Goal: Communication & Community: Answer question/provide support

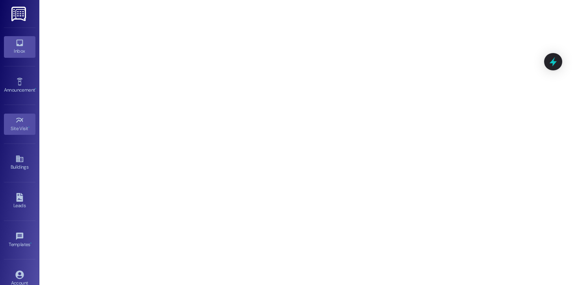
click at [20, 48] on div "Inbox" at bounding box center [19, 51] width 39 height 8
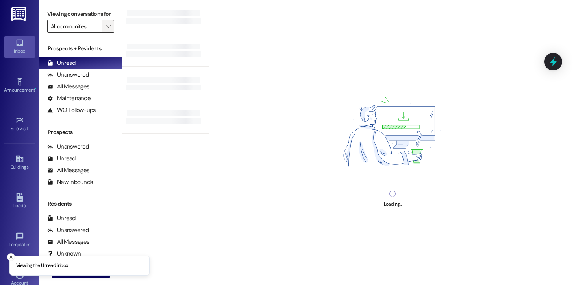
click at [106, 30] on icon "" at bounding box center [108, 26] width 4 height 6
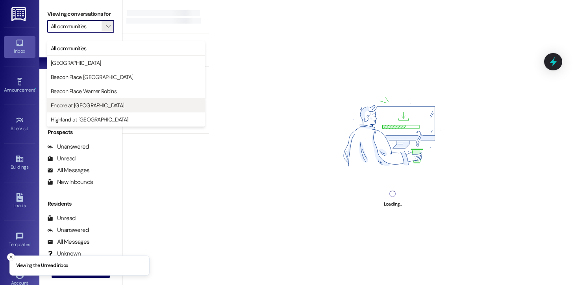
click at [86, 103] on span "Encore at [GEOGRAPHIC_DATA]" at bounding box center [87, 106] width 73 height 8
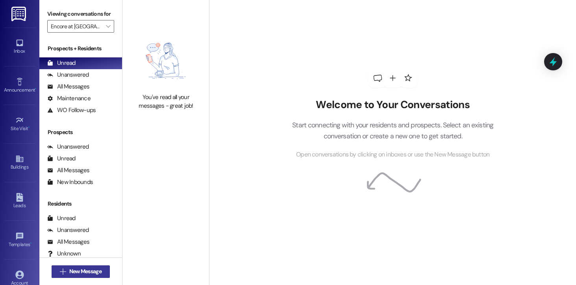
click at [69, 275] on span "New Message" at bounding box center [85, 272] width 32 height 8
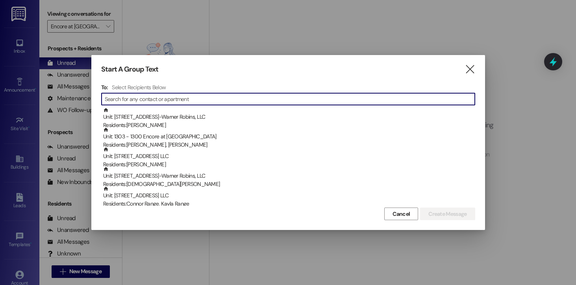
click at [157, 103] on input at bounding box center [290, 99] width 370 height 11
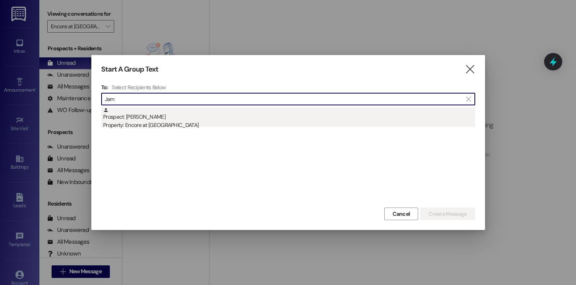
type input "Jarn"
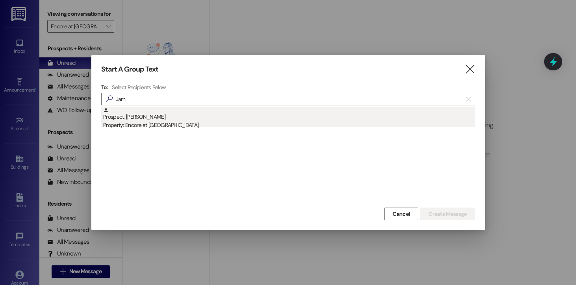
click at [173, 125] on div "Property: Encore at [GEOGRAPHIC_DATA]" at bounding box center [289, 125] width 372 height 8
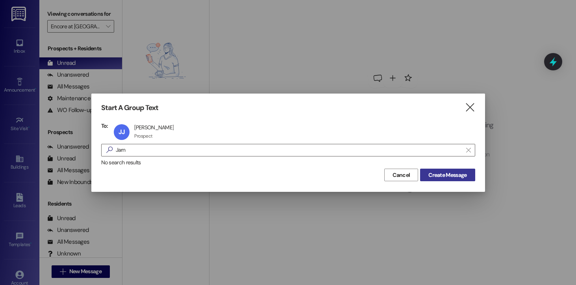
click at [444, 175] on span "Create Message" at bounding box center [447, 175] width 38 height 8
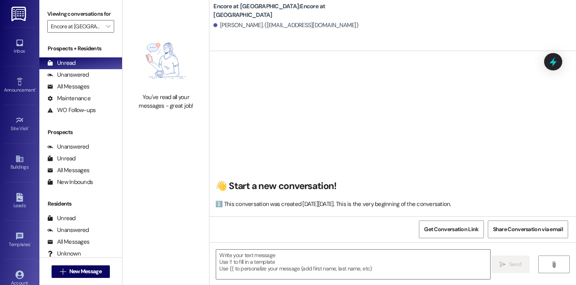
scroll to position [0, 0]
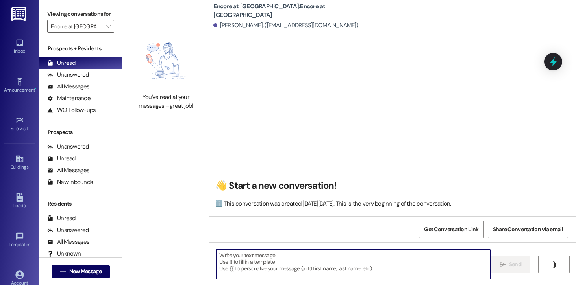
click at [262, 270] on textarea at bounding box center [353, 265] width 274 height 30
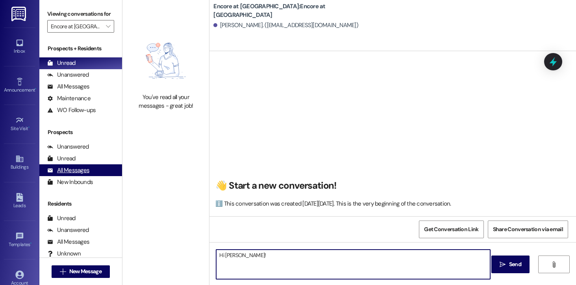
type textarea "Hi [PERSON_NAME]!"
click at [78, 175] on div "All Messages" at bounding box center [68, 170] width 42 height 8
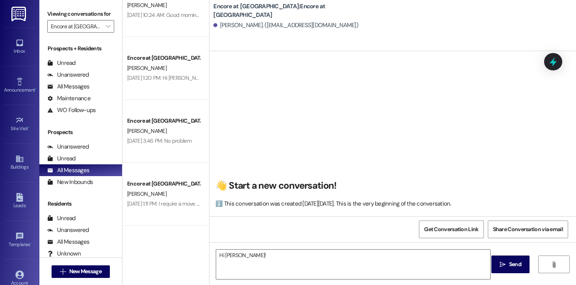
scroll to position [90, 0]
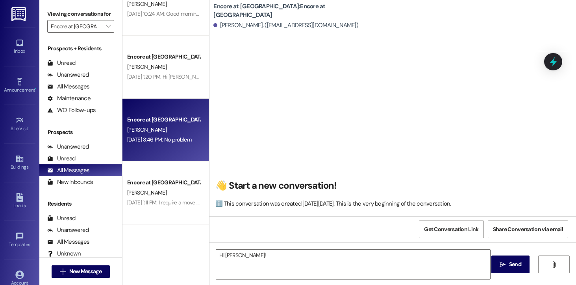
click at [153, 129] on div "[PERSON_NAME]" at bounding box center [163, 130] width 74 height 10
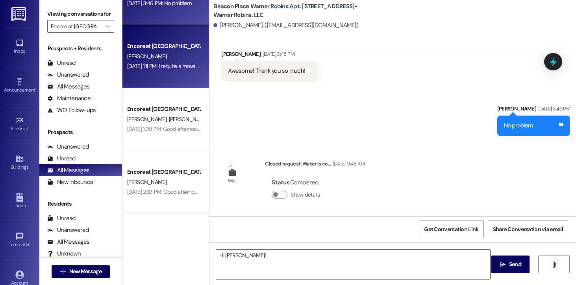
scroll to position [227, 0]
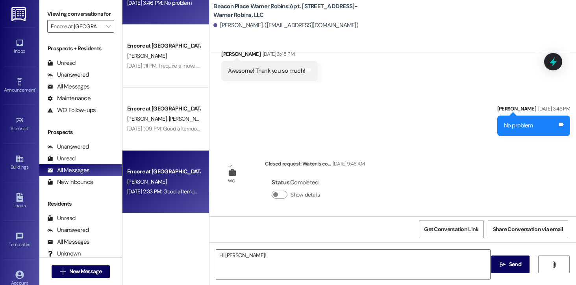
click at [159, 175] on div "Encore at [GEOGRAPHIC_DATA]" at bounding box center [163, 172] width 73 height 8
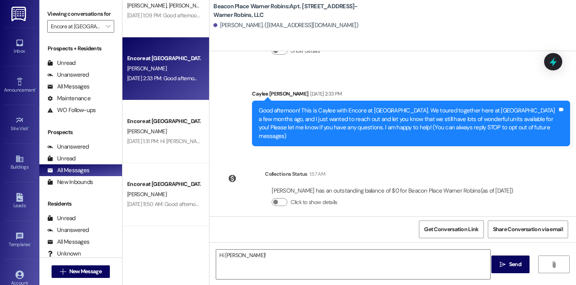
scroll to position [351, 0]
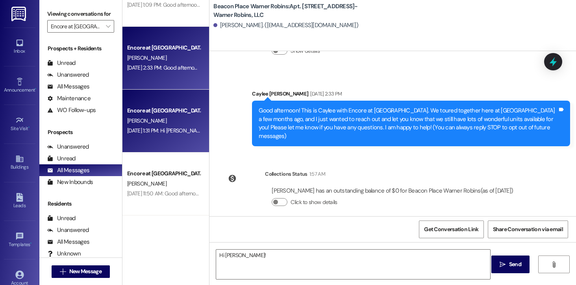
click at [175, 127] on div "[DATE] 1:31 PM: Hi [PERSON_NAME]! This is [PERSON_NAME] from Encore at [GEOGRAP…" at bounding box center [571, 130] width 888 height 7
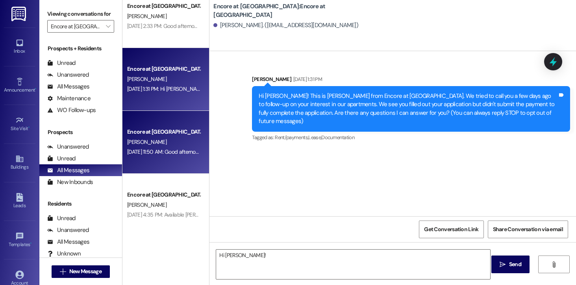
scroll to position [393, 0]
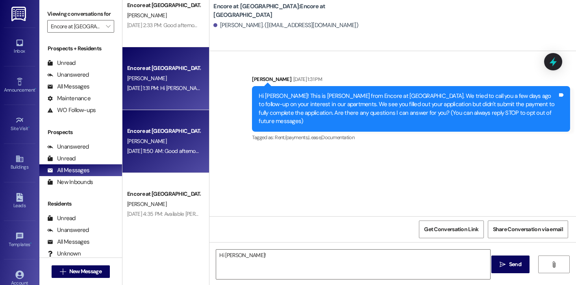
click at [165, 137] on div "[PERSON_NAME]" at bounding box center [163, 142] width 74 height 10
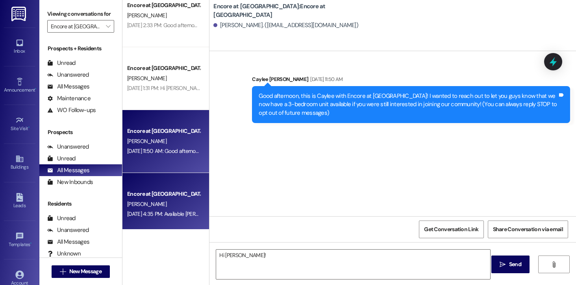
click at [154, 194] on div "Encore at [GEOGRAPHIC_DATA]" at bounding box center [163, 194] width 73 height 8
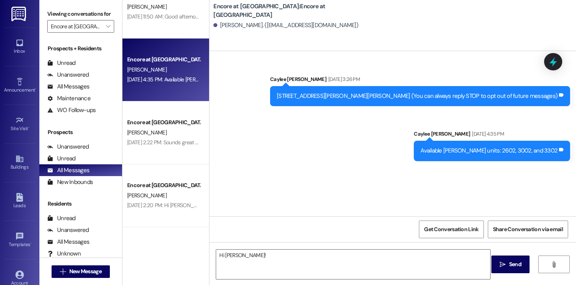
scroll to position [535, 0]
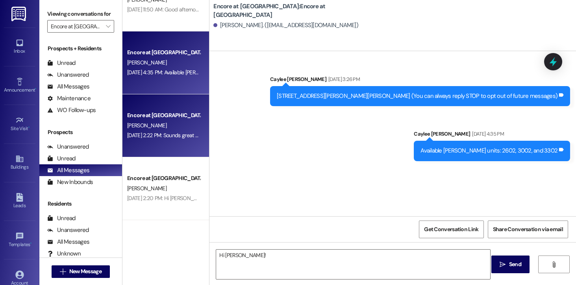
click at [162, 132] on div "[DATE] 2:22 PM: Sounds great C u then. [DATE] 2:22 PM: Sounds great C u then." at bounding box center [171, 135] width 88 height 7
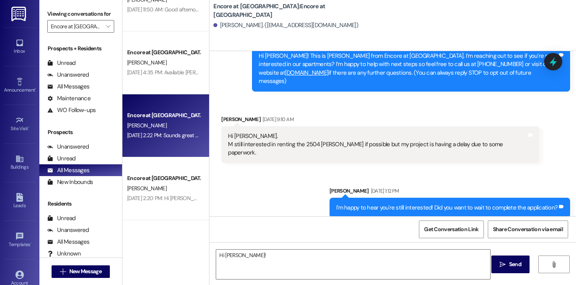
scroll to position [0, 0]
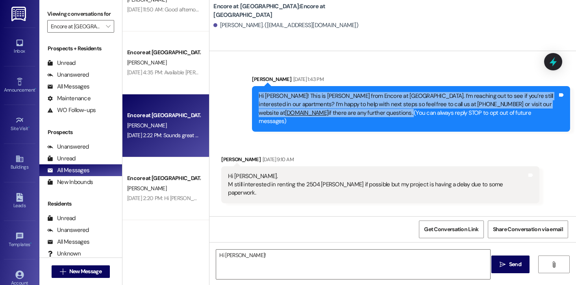
drag, startPoint x: 411, startPoint y: 113, endPoint x: 241, endPoint y: 96, distance: 170.8
click at [241, 96] on div "Sent via SMS [PERSON_NAME] [DATE] 1:43 PM Hi Manish! This is [PERSON_NAME] from…" at bounding box center [392, 97] width 366 height 80
copy div "Hi [PERSON_NAME]! This is [PERSON_NAME] from Encore at [GEOGRAPHIC_DATA]. I’m r…"
click at [83, 272] on span "New Message" at bounding box center [85, 272] width 32 height 8
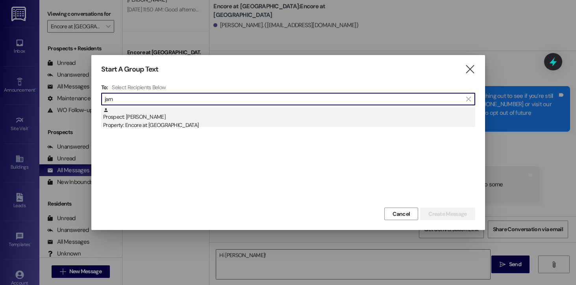
type input "jarn"
click at [167, 122] on div "Property: Encore at [GEOGRAPHIC_DATA]" at bounding box center [289, 125] width 372 height 8
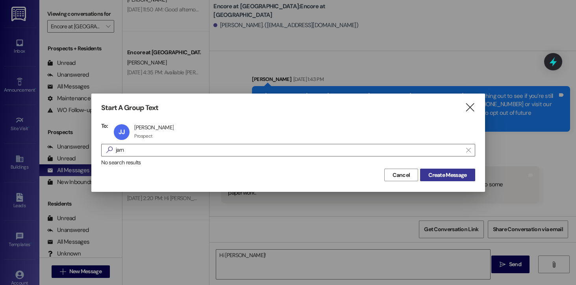
click at [442, 172] on span "Create Message" at bounding box center [447, 175] width 38 height 8
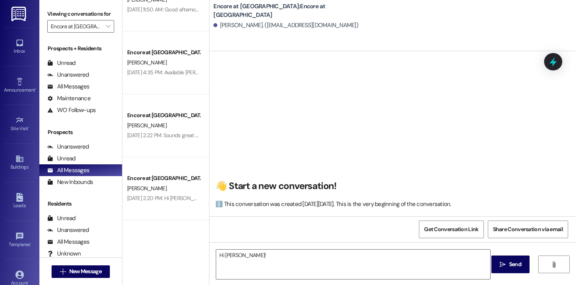
scroll to position [0, 0]
click at [256, 258] on textarea "Hi [PERSON_NAME]!" at bounding box center [353, 265] width 274 height 30
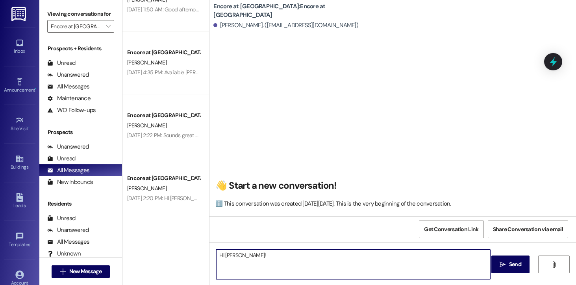
paste textarea "Hi [PERSON_NAME]! This is [PERSON_NAME] from Encore at [GEOGRAPHIC_DATA]. I’m r…"
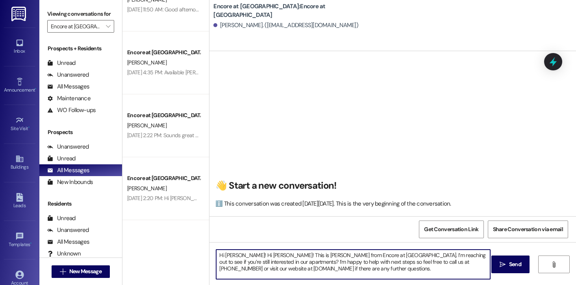
drag, startPoint x: 265, startPoint y: 256, endPoint x: 242, endPoint y: 257, distance: 23.2
click at [242, 257] on textarea "Hi [PERSON_NAME]! Hi [PERSON_NAME]! This is [PERSON_NAME] from Encore at [GEOGR…" at bounding box center [353, 265] width 274 height 30
drag, startPoint x: 373, startPoint y: 274, endPoint x: 205, endPoint y: 242, distance: 171.0
click at [209, 242] on div "Hi [PERSON_NAME]! This is [PERSON_NAME] from Encore at [GEOGRAPHIC_DATA]. I’m r…" at bounding box center [392, 271] width 366 height 59
click at [374, 273] on textarea "Hi [PERSON_NAME]! This is [PERSON_NAME] from Encore at [GEOGRAPHIC_DATA]. I’m r…" at bounding box center [353, 265] width 274 height 30
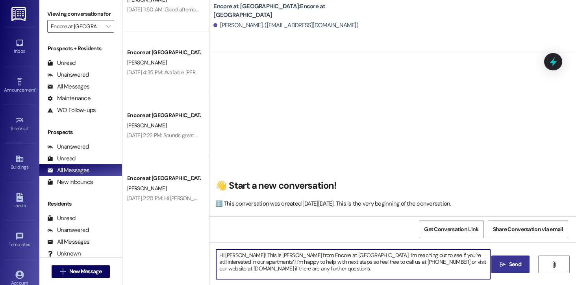
type textarea "Hi [PERSON_NAME]! This is [PERSON_NAME] from Encore at [GEOGRAPHIC_DATA]. I’m r…"
click at [507, 263] on span "Send" at bounding box center [514, 264] width 15 height 8
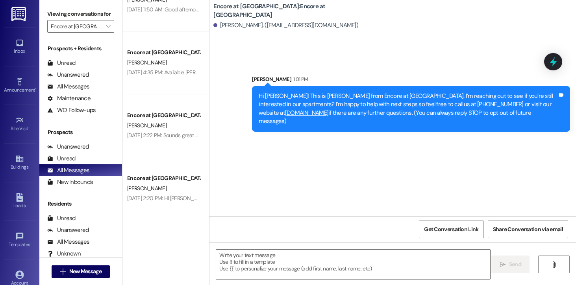
scroll to position [0, 0]
click at [84, 271] on span "New Message" at bounding box center [85, 272] width 32 height 8
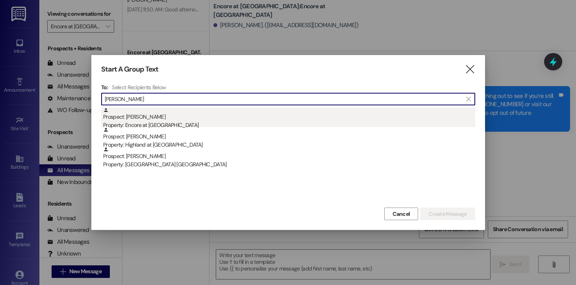
type input "[PERSON_NAME]"
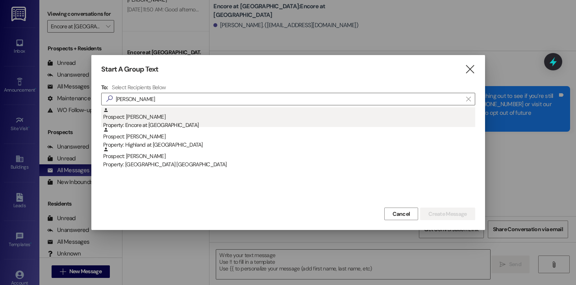
click at [160, 122] on div "Property: Encore at [GEOGRAPHIC_DATA]" at bounding box center [289, 125] width 372 height 8
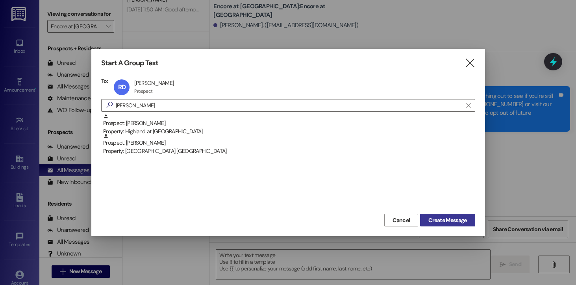
click at [435, 215] on button "Create Message" at bounding box center [447, 220] width 55 height 13
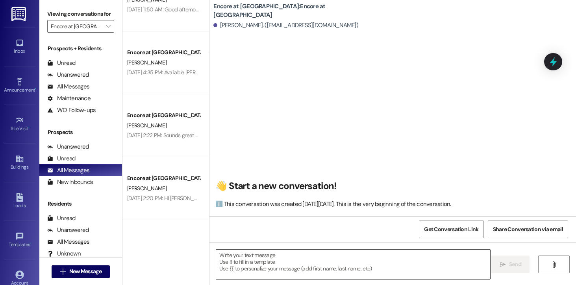
click at [279, 264] on textarea at bounding box center [353, 265] width 274 height 30
paste textarea "Hi [PERSON_NAME]! This is [PERSON_NAME] from Encore at [GEOGRAPHIC_DATA]. I’m r…"
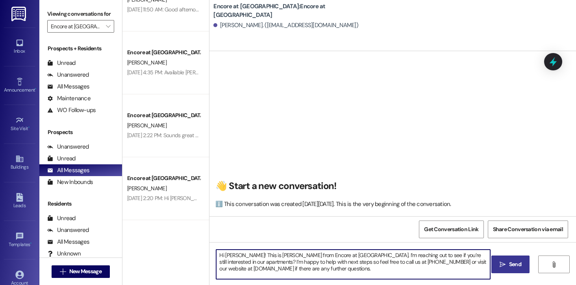
drag, startPoint x: 238, startPoint y: 256, endPoint x: 221, endPoint y: 256, distance: 16.5
click at [221, 256] on textarea "Hi [PERSON_NAME]! This is [PERSON_NAME] from Encore at [GEOGRAPHIC_DATA]. I’m r…" at bounding box center [353, 265] width 274 height 30
drag, startPoint x: 397, startPoint y: 274, endPoint x: 175, endPoint y: 237, distance: 224.6
click at [175, 237] on div "Encore at [GEOGRAPHIC_DATA] [PERSON_NAME] [DATE] 2:33 PM: Good afternoon! This …" at bounding box center [348, 142] width 453 height 285
type textarea "Hi [PERSON_NAME]! This is [PERSON_NAME] from Encore at [GEOGRAPHIC_DATA]. I’m r…"
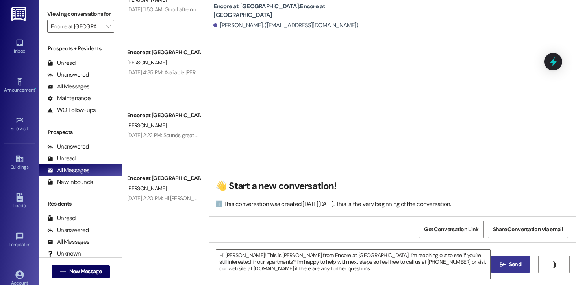
click at [498, 264] on span " Send" at bounding box center [510, 264] width 25 height 8
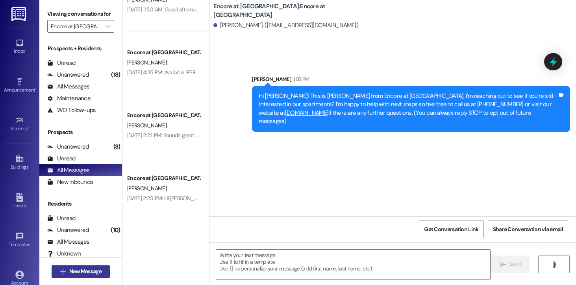
click at [81, 272] on span "New Message" at bounding box center [85, 272] width 32 height 8
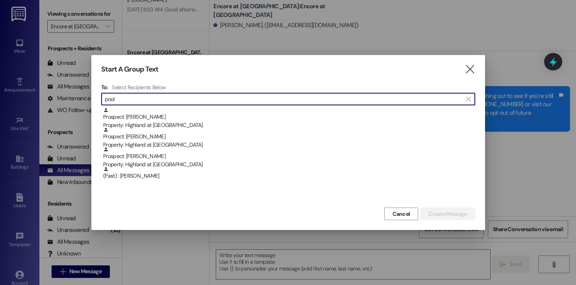
type input "[PERSON_NAME]"
drag, startPoint x: 131, startPoint y: 98, endPoint x: 91, endPoint y: 101, distance: 39.4
click at [91, 101] on div "Start A Group Text  To: Select Recipients Below  [PERSON_NAME]  Prospect: [P…" at bounding box center [287, 142] width 393 height 175
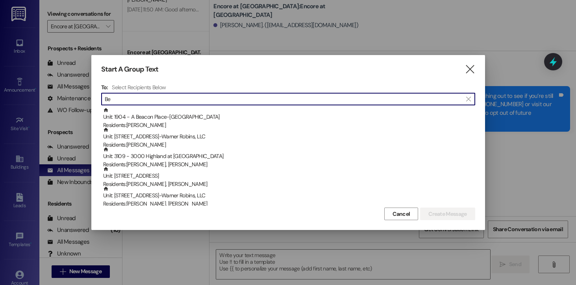
type input "B"
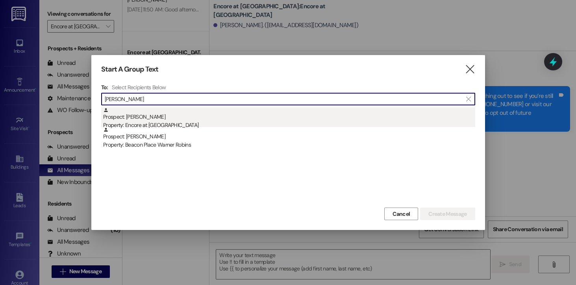
type input "[PERSON_NAME]"
click at [146, 125] on div "Property: Encore at [GEOGRAPHIC_DATA]" at bounding box center [289, 125] width 372 height 8
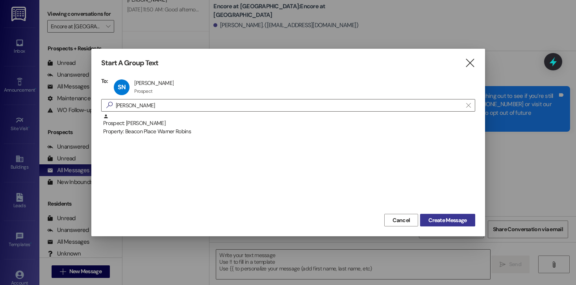
click at [438, 216] on span "Create Message" at bounding box center [447, 220] width 38 height 8
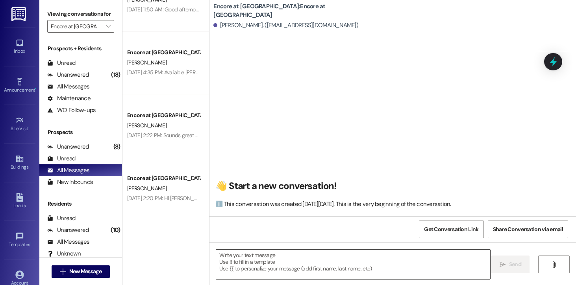
click at [302, 268] on textarea at bounding box center [353, 265] width 274 height 30
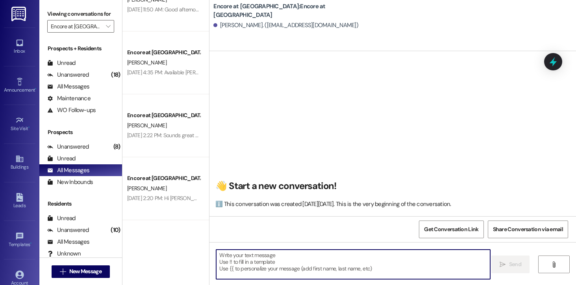
paste textarea "Hi [PERSON_NAME]! This is [PERSON_NAME] from Encore at [GEOGRAPHIC_DATA]. I’m r…"
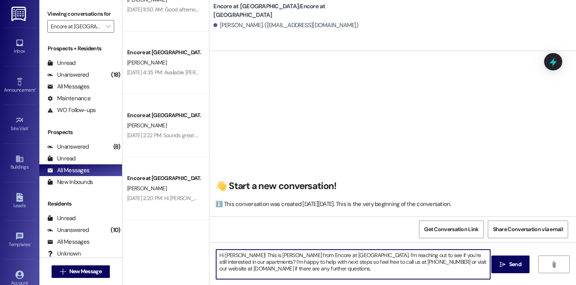
drag, startPoint x: 234, startPoint y: 256, endPoint x: 222, endPoint y: 256, distance: 12.2
click at [222, 256] on textarea "Hi [PERSON_NAME]! This is [PERSON_NAME] from Encore at [GEOGRAPHIC_DATA]. I’m r…" at bounding box center [353, 265] width 274 height 30
click at [244, 262] on textarea "Hi [PERSON_NAME]! This is [PERSON_NAME] from Encore at [GEOGRAPHIC_DATA]. I’m r…" at bounding box center [353, 265] width 274 height 30
type textarea "Hi [PERSON_NAME]! This is [PERSON_NAME] from Encore at [GEOGRAPHIC_DATA]. I’m r…"
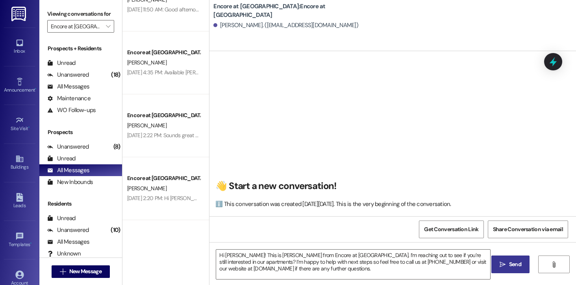
click at [507, 263] on span "Send" at bounding box center [514, 264] width 15 height 8
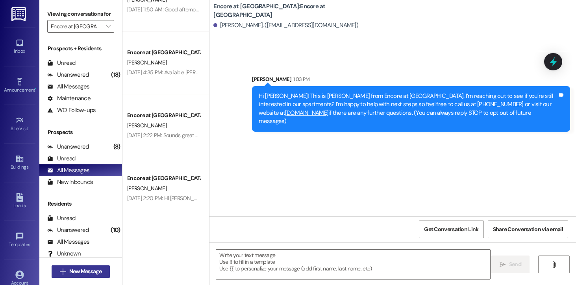
click at [81, 269] on span "New Message" at bounding box center [85, 272] width 32 height 8
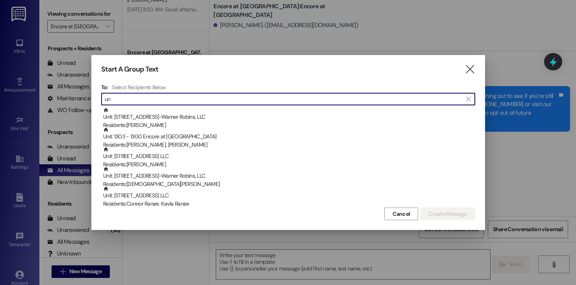
type input "u"
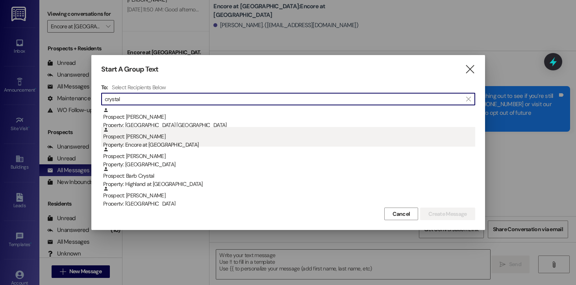
type input "crystal"
click at [148, 135] on div "Prospect: [PERSON_NAME] Property: Encore at [GEOGRAPHIC_DATA]" at bounding box center [289, 138] width 372 height 22
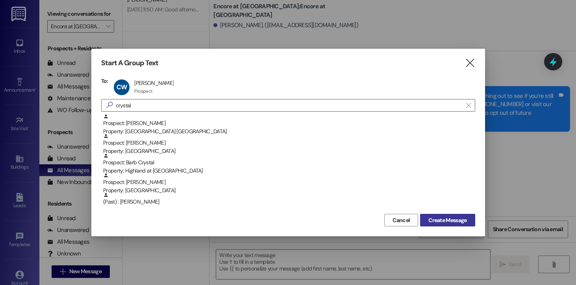
click at [439, 223] on span "Create Message" at bounding box center [447, 220] width 38 height 8
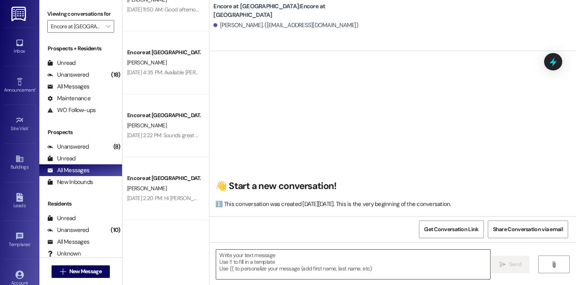
click at [306, 263] on textarea at bounding box center [353, 265] width 274 height 30
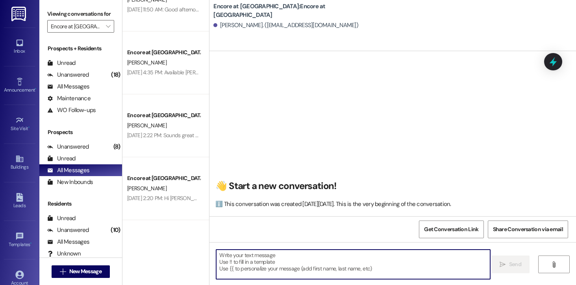
paste textarea "Hi [PERSON_NAME]! This is [PERSON_NAME] from Encore at [GEOGRAPHIC_DATA]. I’m r…"
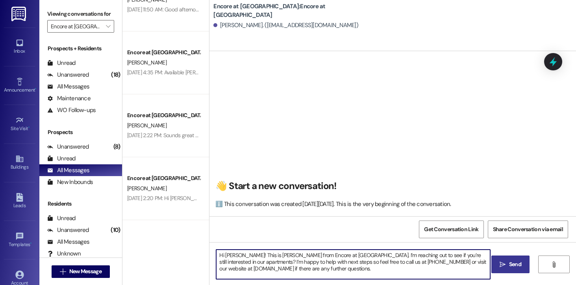
drag, startPoint x: 233, startPoint y: 256, endPoint x: 222, endPoint y: 255, distance: 11.8
click at [222, 255] on textarea "Hi [PERSON_NAME]! This is [PERSON_NAME] from Encore at [GEOGRAPHIC_DATA]. I’m r…" at bounding box center [353, 265] width 274 height 30
drag, startPoint x: 360, startPoint y: 270, endPoint x: 256, endPoint y: 253, distance: 105.2
click at [256, 253] on textarea "Hi [PERSON_NAME]! This is [PERSON_NAME] from Encore at [GEOGRAPHIC_DATA]. I’m r…" at bounding box center [353, 265] width 274 height 30
drag, startPoint x: 365, startPoint y: 271, endPoint x: 201, endPoint y: 250, distance: 165.0
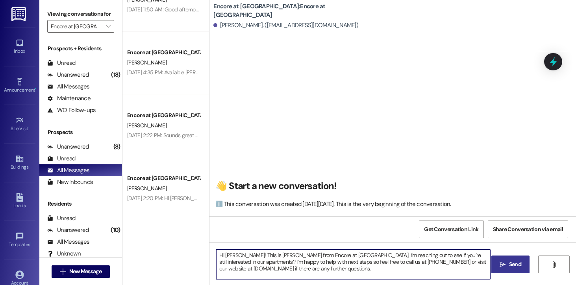
click at [201, 250] on div "Encore at [GEOGRAPHIC_DATA] [PERSON_NAME] [DATE] 2:33 PM: Good afternoon! This …" at bounding box center [348, 142] width 453 height 285
type textarea "Hi [PERSON_NAME]! This is [PERSON_NAME] from Encore at [GEOGRAPHIC_DATA]. I’m r…"
click at [494, 265] on button " Send" at bounding box center [510, 265] width 38 height 18
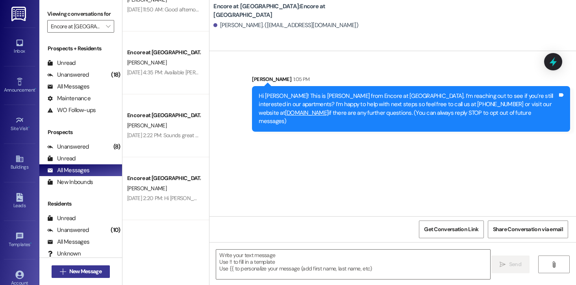
click at [89, 274] on span "New Message" at bounding box center [85, 272] width 32 height 8
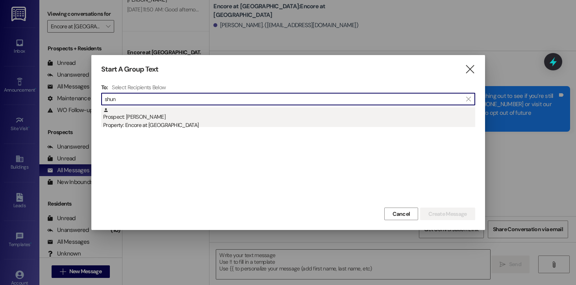
type input "shun"
click at [159, 124] on div "Property: Encore at [GEOGRAPHIC_DATA]" at bounding box center [289, 125] width 372 height 8
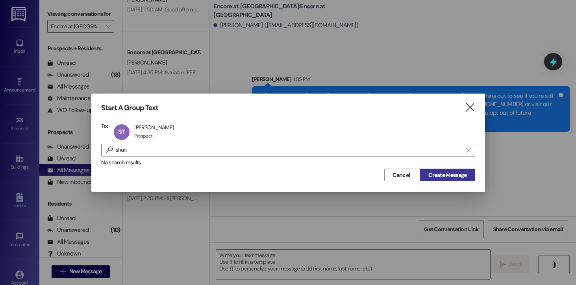
click at [437, 175] on span "Create Message" at bounding box center [447, 175] width 38 height 8
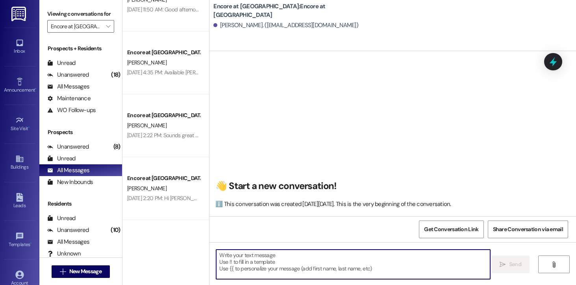
click at [254, 260] on textarea at bounding box center [353, 265] width 274 height 30
paste textarea "Hi [PERSON_NAME]! This is [PERSON_NAME] from Encore at [GEOGRAPHIC_DATA]. I’m r…"
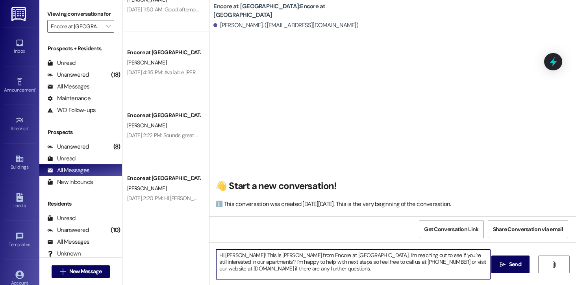
drag, startPoint x: 237, startPoint y: 257, endPoint x: 222, endPoint y: 256, distance: 15.0
click at [222, 256] on textarea "Hi [PERSON_NAME]! This is [PERSON_NAME] from Encore at [GEOGRAPHIC_DATA]. I’m r…" at bounding box center [353, 265] width 274 height 30
drag, startPoint x: 372, startPoint y: 270, endPoint x: 202, endPoint y: 238, distance: 173.3
click at [202, 238] on div "Encore at [GEOGRAPHIC_DATA] [PERSON_NAME] [DATE] 2:33 PM: Good afternoon! This …" at bounding box center [348, 142] width 453 height 285
type textarea "Hi Shunteria! This is [PERSON_NAME] from Encore at [GEOGRAPHIC_DATA]. I’m reach…"
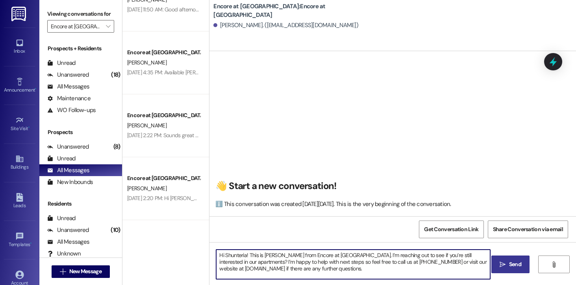
click at [501, 260] on button " Send" at bounding box center [510, 265] width 38 height 18
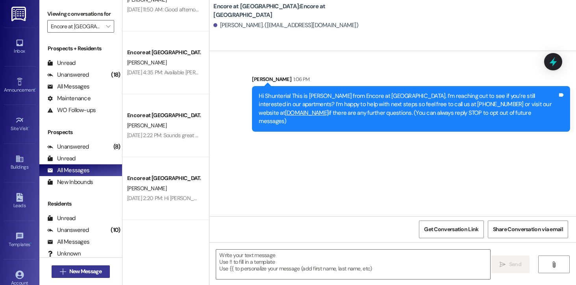
click at [94, 271] on span "New Message" at bounding box center [85, 272] width 32 height 8
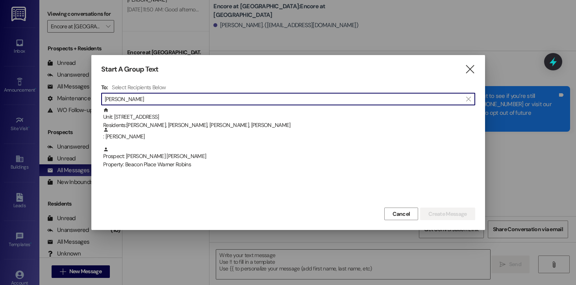
drag, startPoint x: 133, startPoint y: 102, endPoint x: 69, endPoint y: 106, distance: 63.5
click at [70, 106] on div "Start A Group Text  To: Select Recipients Below  lola  Unit: 1205 - 1000 Hig…" at bounding box center [288, 142] width 576 height 285
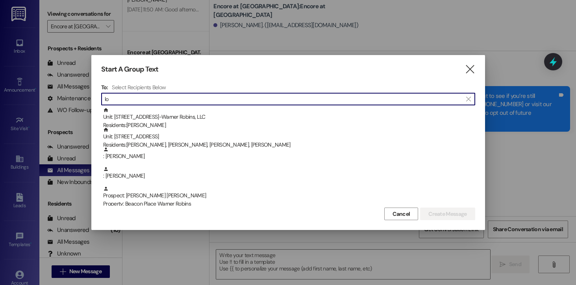
type input "l"
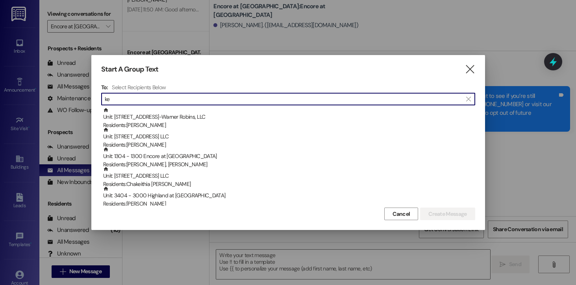
type input "k"
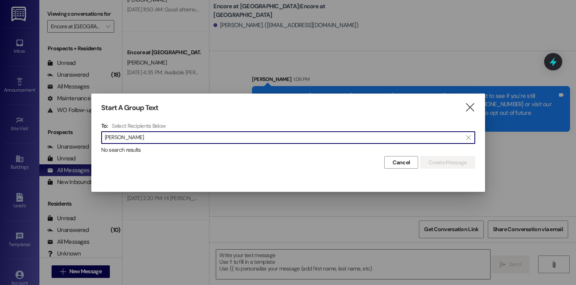
drag, startPoint x: 131, startPoint y: 138, endPoint x: 77, endPoint y: 136, distance: 53.6
click at [77, 136] on div "Start A Group Text  To: Select Recipients Below  malik ban  No search result…" at bounding box center [288, 142] width 576 height 285
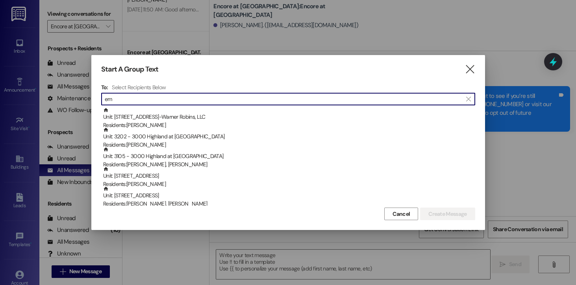
type input "e"
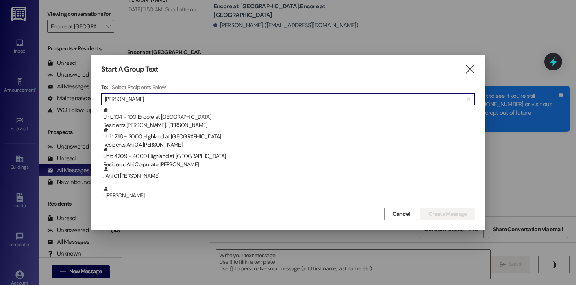
drag, startPoint x: 127, startPoint y: 100, endPoint x: 84, endPoint y: 99, distance: 42.9
click at [87, 99] on div "Start A Group Text  To: Select Recipients Below  [PERSON_NAME]  Unit: 104 - …" at bounding box center [288, 142] width 576 height 285
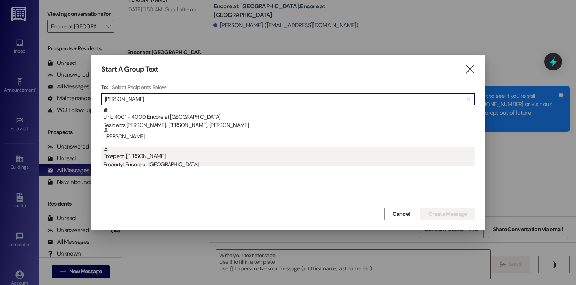
type input "[PERSON_NAME]"
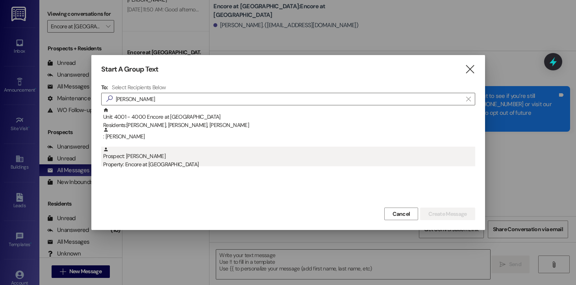
click at [134, 161] on div "Property: Encore at [GEOGRAPHIC_DATA]" at bounding box center [289, 165] width 372 height 8
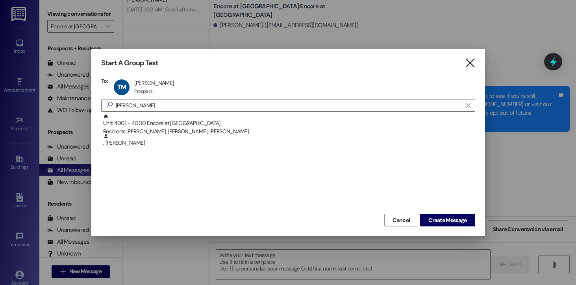
click at [467, 61] on icon "" at bounding box center [469, 63] width 11 height 8
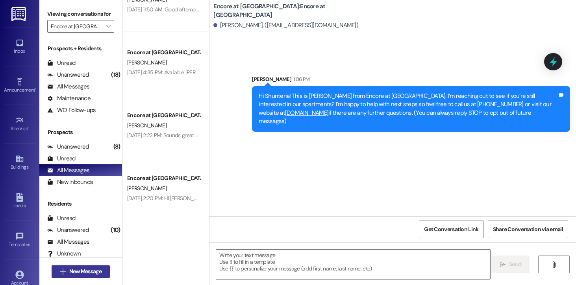
click at [92, 267] on button " New Message" at bounding box center [81, 272] width 58 height 13
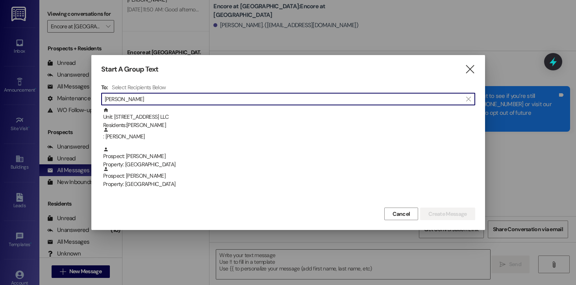
type input "[PERSON_NAME]"
drag, startPoint x: 131, startPoint y: 100, endPoint x: 73, endPoint y: 96, distance: 58.7
click at [73, 96] on div "Start A Group Text  To: Select Recipients Below  [PERSON_NAME]  Unit: [STREE…" at bounding box center [288, 142] width 576 height 285
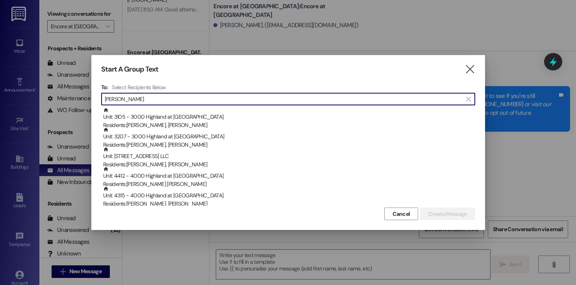
drag, startPoint x: 129, startPoint y: 97, endPoint x: 79, endPoint y: 97, distance: 50.4
click at [79, 97] on div "Start A Group Text  To: Select Recipients Below  [PERSON_NAME]  Unit: 3105 -…" at bounding box center [288, 142] width 576 height 285
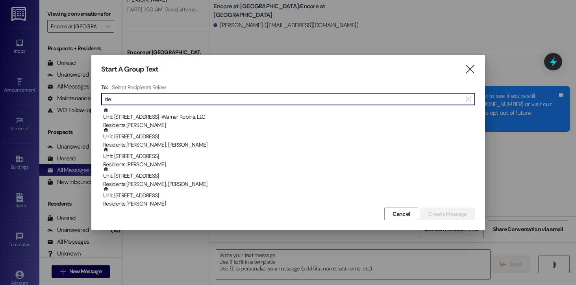
type input "d"
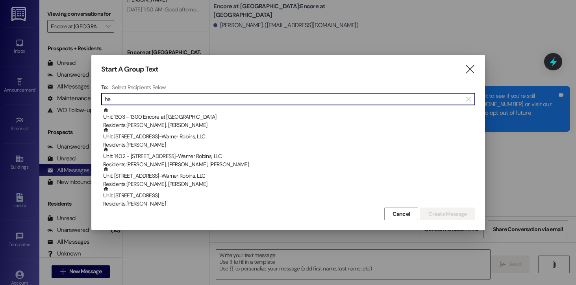
type input "h"
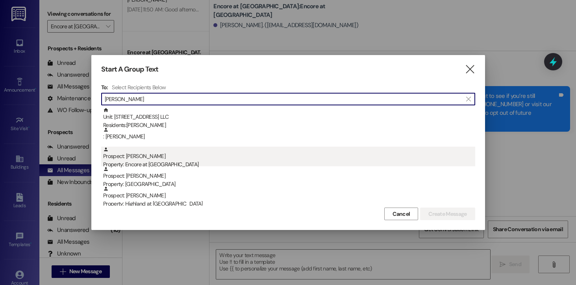
type input "[PERSON_NAME]"
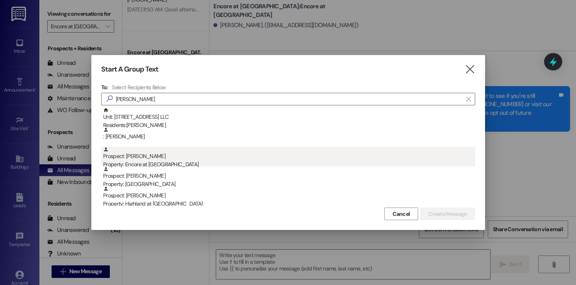
click at [149, 160] on div "Prospect: [PERSON_NAME] Property: Encore at [GEOGRAPHIC_DATA]" at bounding box center [289, 158] width 372 height 22
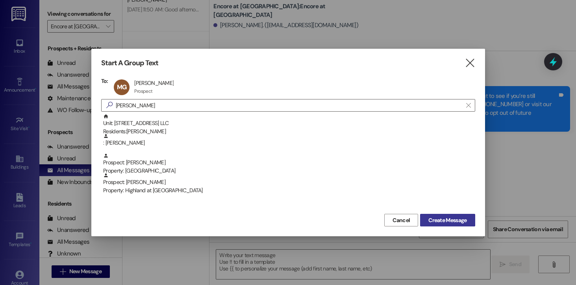
click at [454, 223] on span "Create Message" at bounding box center [447, 220] width 38 height 8
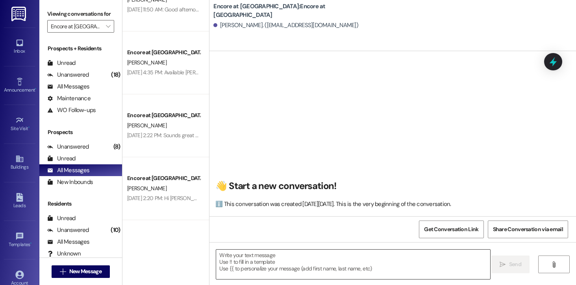
click at [255, 270] on textarea at bounding box center [353, 265] width 274 height 30
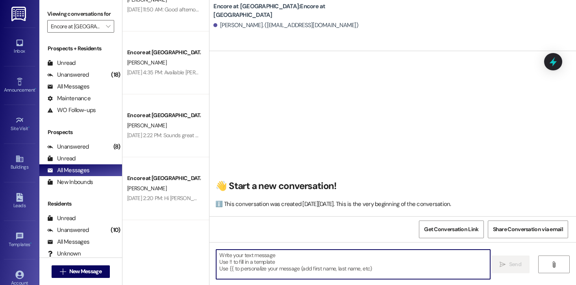
paste textarea "Hi Shunteria! This is [PERSON_NAME] from Encore at [GEOGRAPHIC_DATA]. I’m reach…"
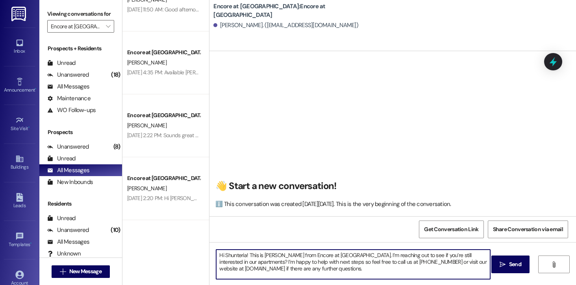
drag, startPoint x: 242, startPoint y: 256, endPoint x: 222, endPoint y: 255, distance: 20.9
click at [222, 255] on textarea "Hi Shunteria! This is [PERSON_NAME] from Encore at [GEOGRAPHIC_DATA]. I’m reach…" at bounding box center [353, 265] width 274 height 30
type textarea "Hi [PERSON_NAME]! This is [PERSON_NAME] from Encore at [GEOGRAPHIC_DATA]. I’m r…"
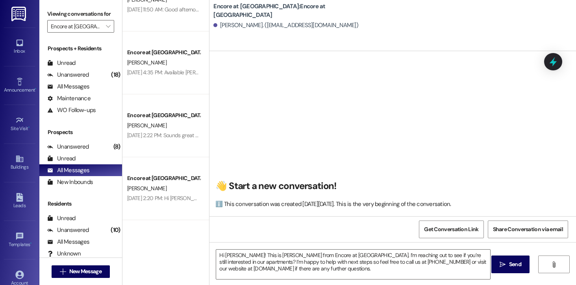
click at [498, 267] on span " Send" at bounding box center [510, 264] width 25 height 8
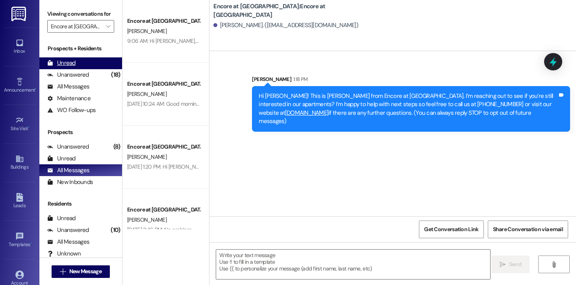
click at [71, 67] on div "Unread" at bounding box center [61, 63] width 28 height 8
